Goal: Information Seeking & Learning: Learn about a topic

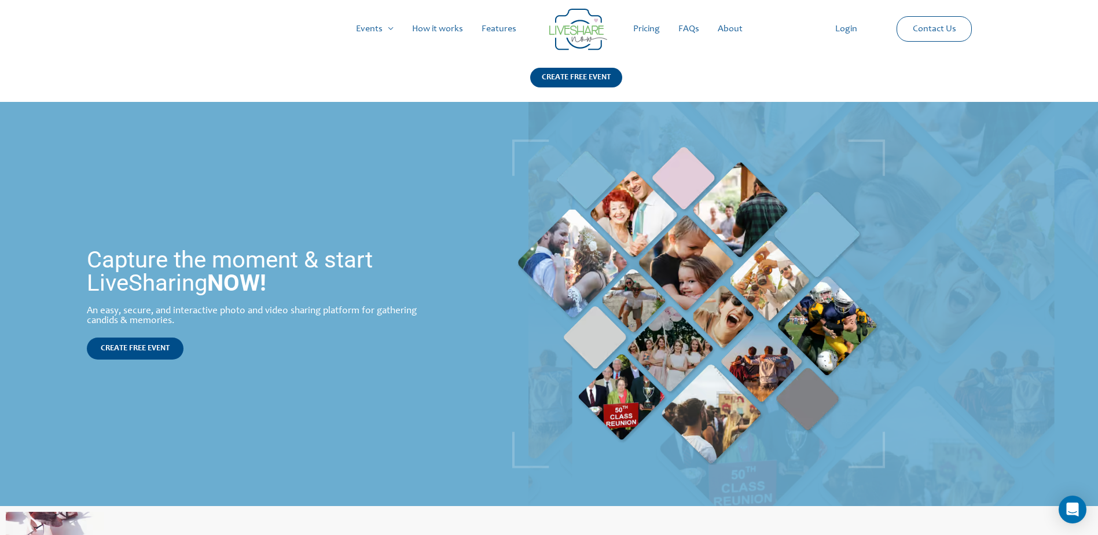
click at [446, 28] on link "How it works" at bounding box center [437, 28] width 69 height 37
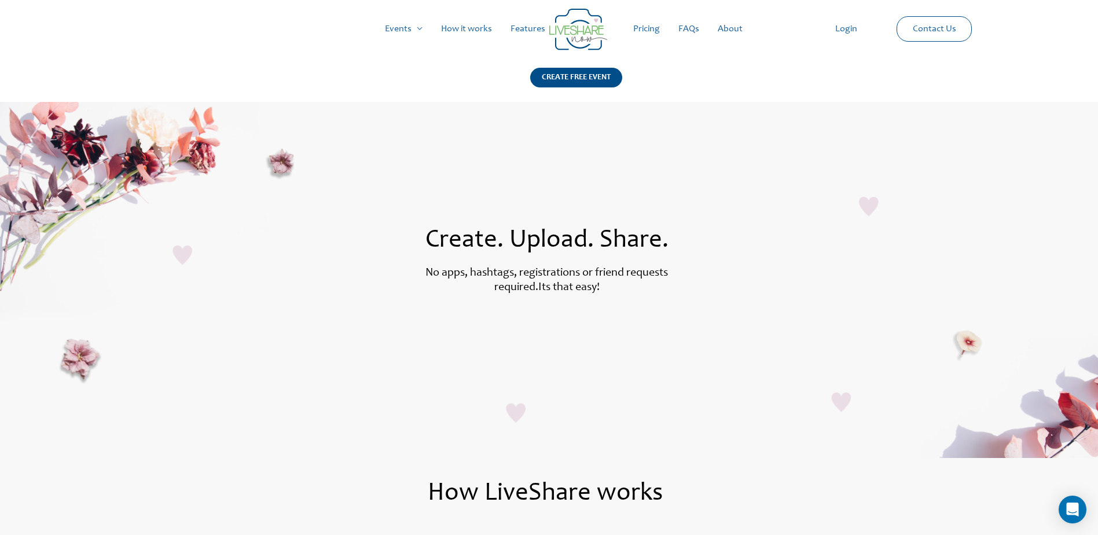
click at [640, 30] on link "Pricing" at bounding box center [646, 28] width 45 height 37
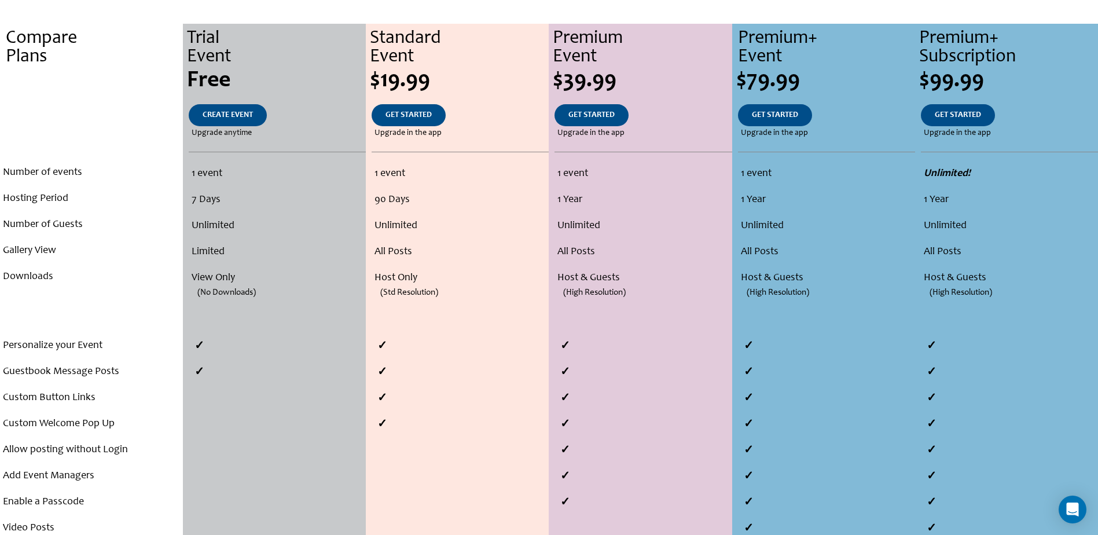
scroll to position [232, 0]
